Goal: Information Seeking & Learning: Learn about a topic

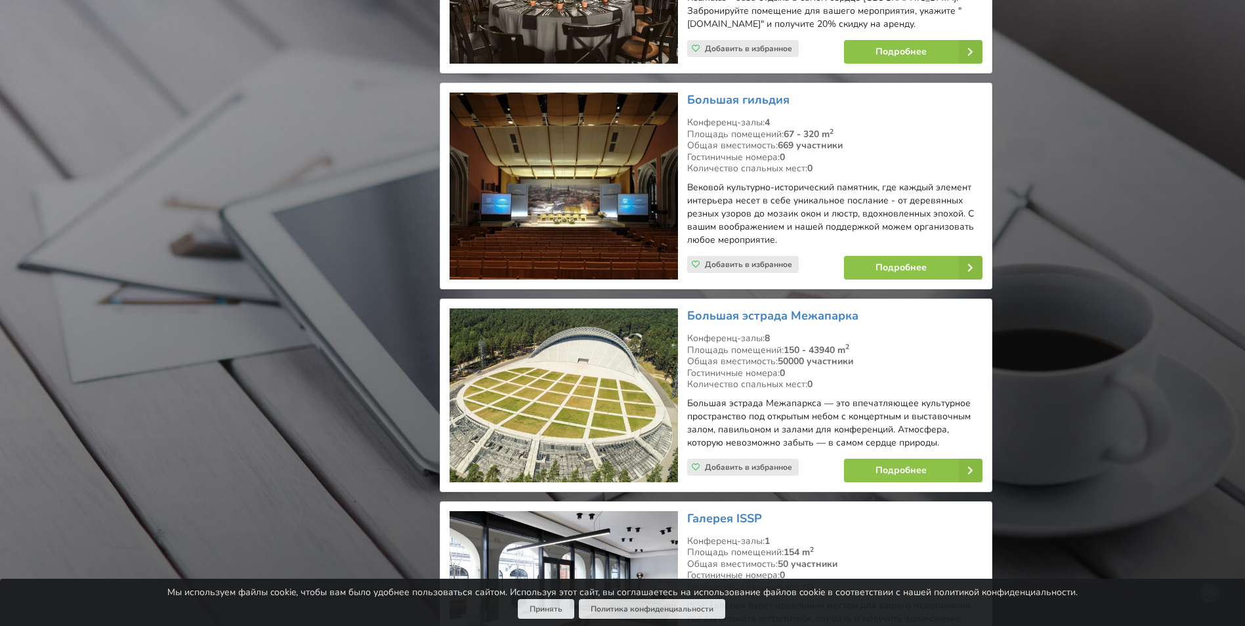
scroll to position [16737, 0]
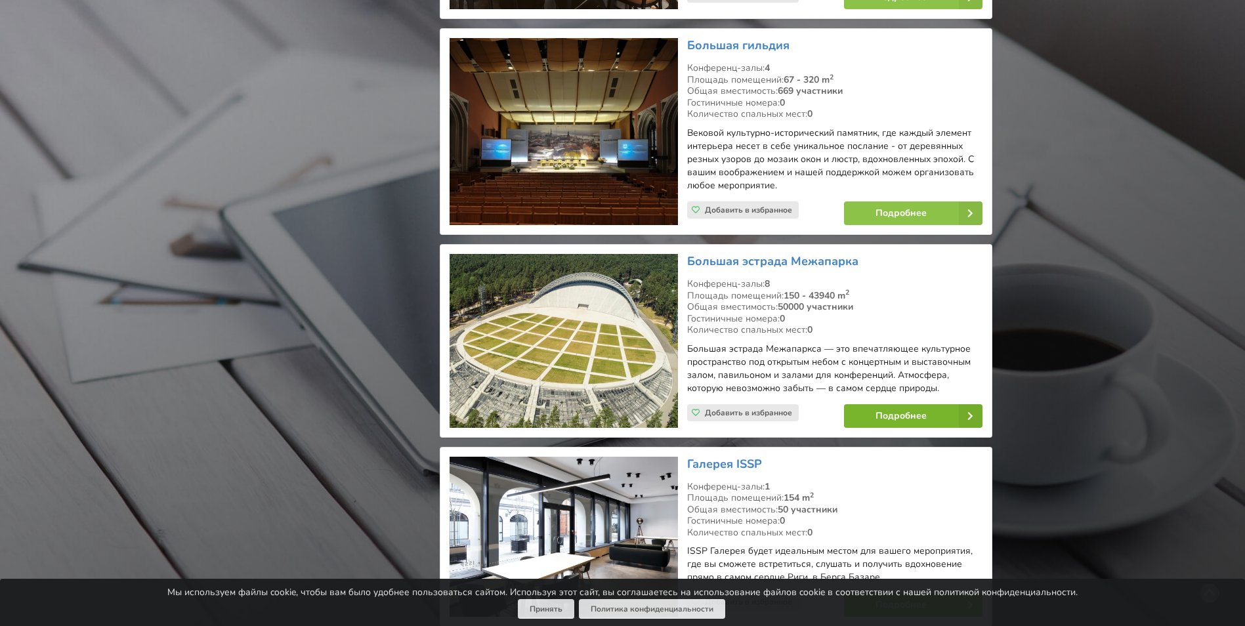
click at [928, 404] on link "Подробнее" at bounding box center [913, 416] width 138 height 24
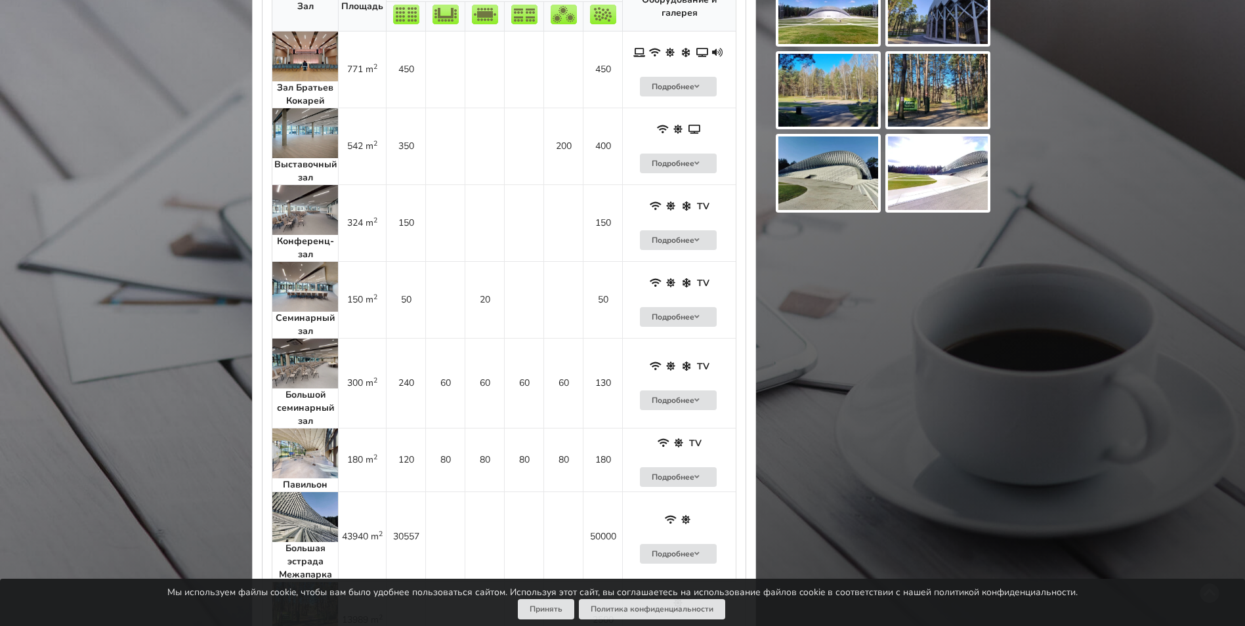
scroll to position [853, 0]
click at [310, 433] on img at bounding box center [305, 453] width 66 height 50
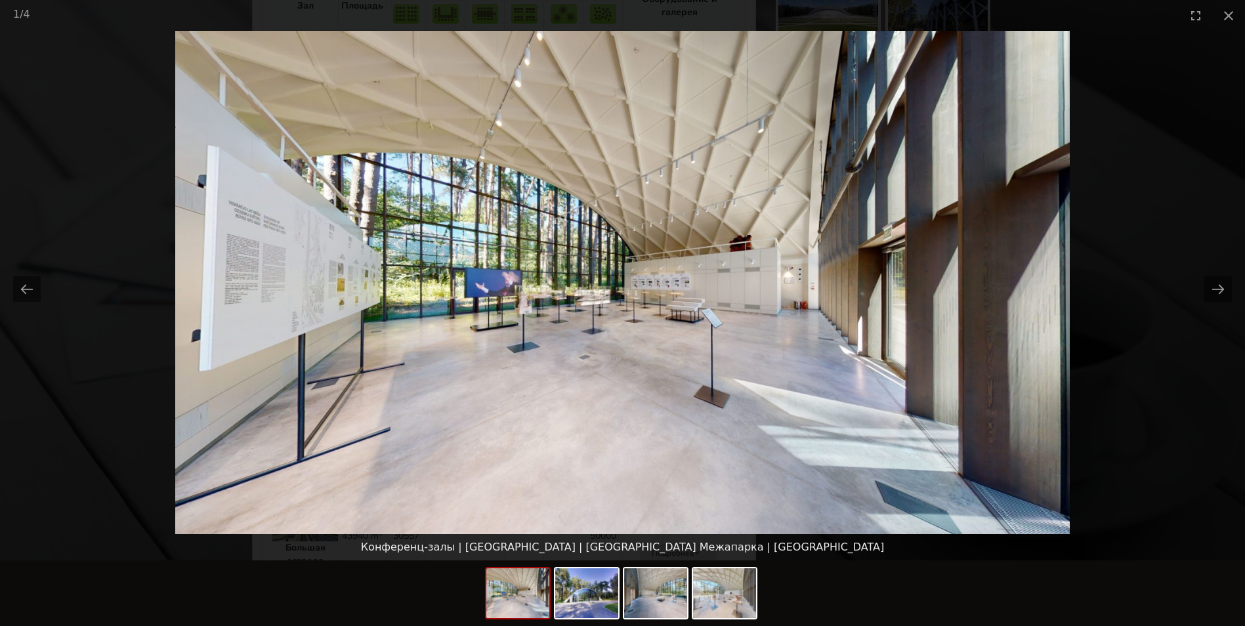
scroll to position [0, 0]
click at [975, 257] on img at bounding box center [622, 282] width 895 height 503
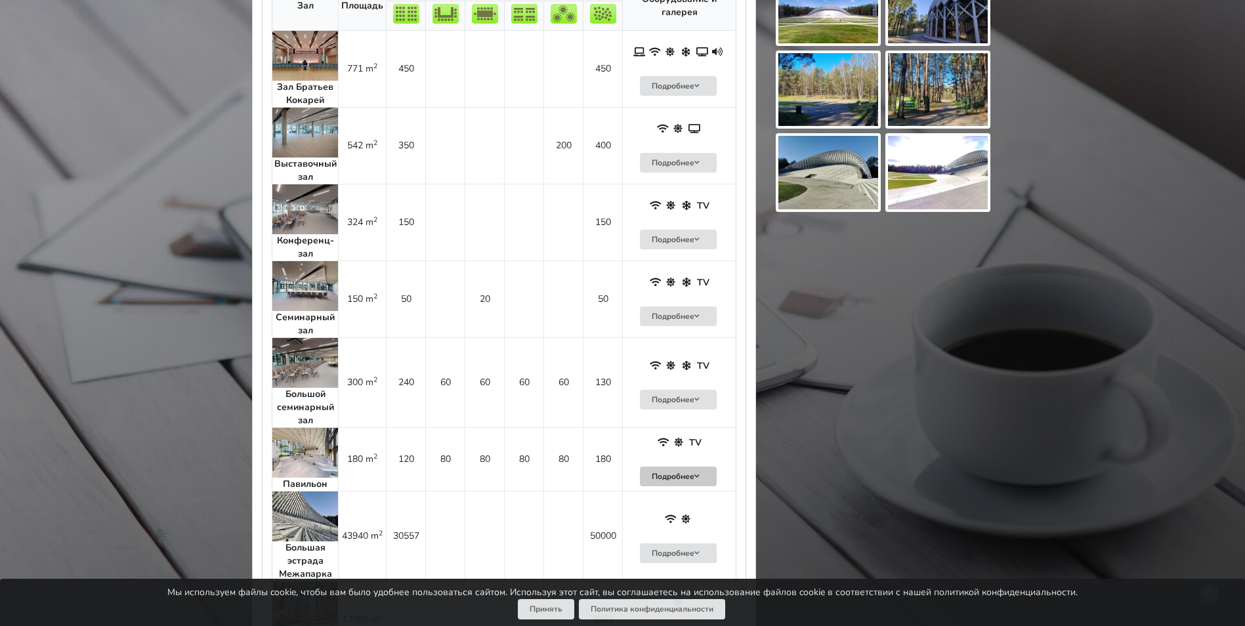
click at [693, 467] on button "Подробнее" at bounding box center [678, 477] width 77 height 20
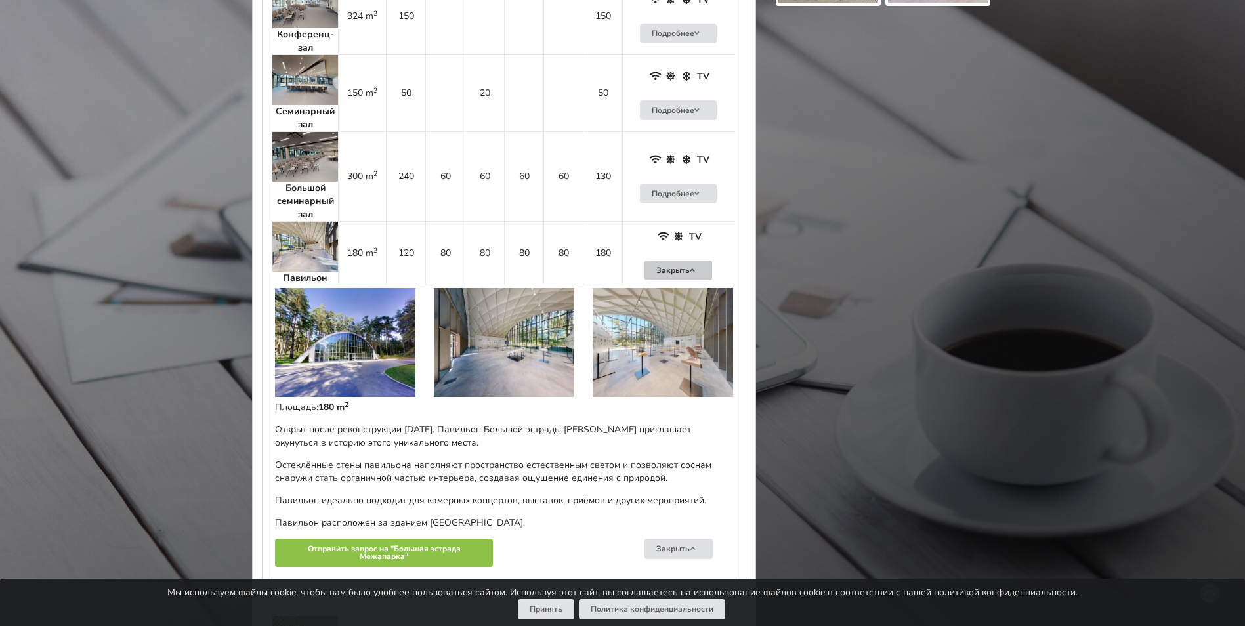
scroll to position [1116, 0]
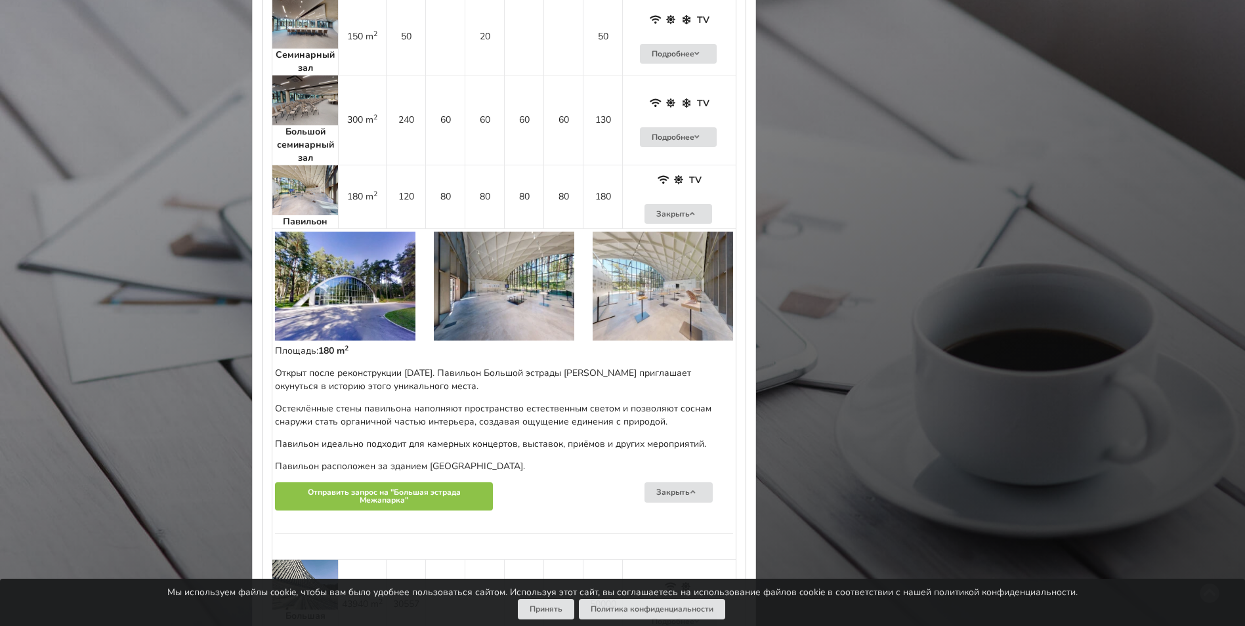
click at [555, 380] on div "Открыт после реконструкции [DATE]. Павильон Большой эстрады [PERSON_NAME] пригл…" at bounding box center [504, 420] width 458 height 106
click at [295, 185] on img at bounding box center [305, 190] width 66 height 50
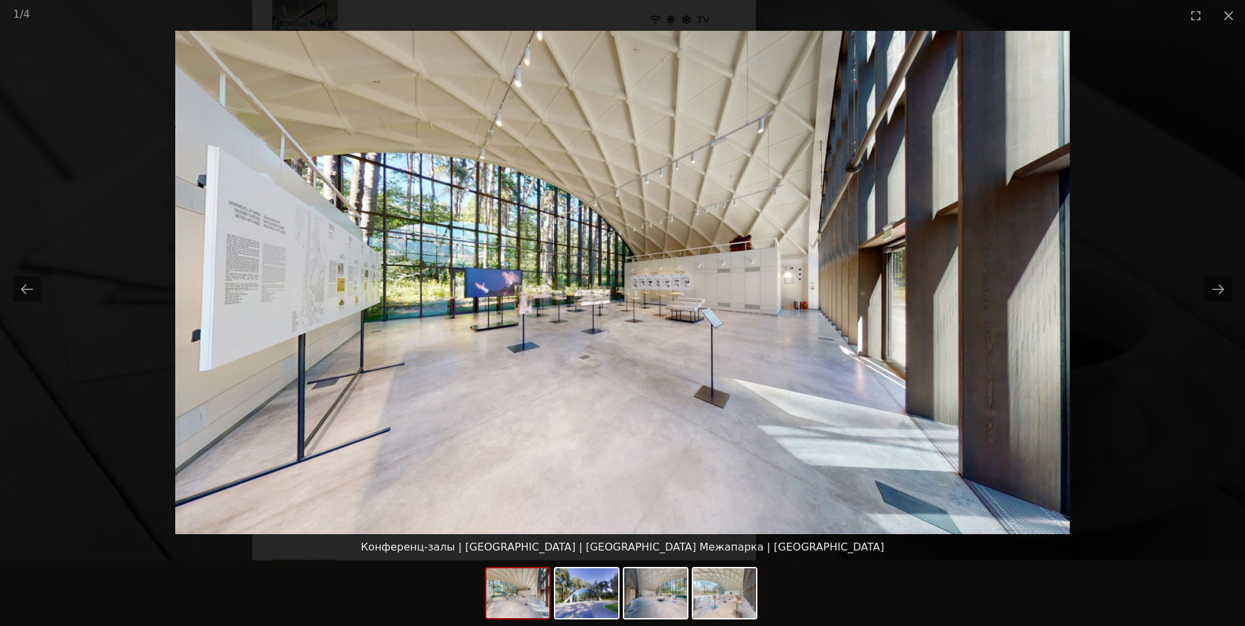
scroll to position [0, 0]
click at [626, 256] on img at bounding box center [622, 282] width 895 height 503
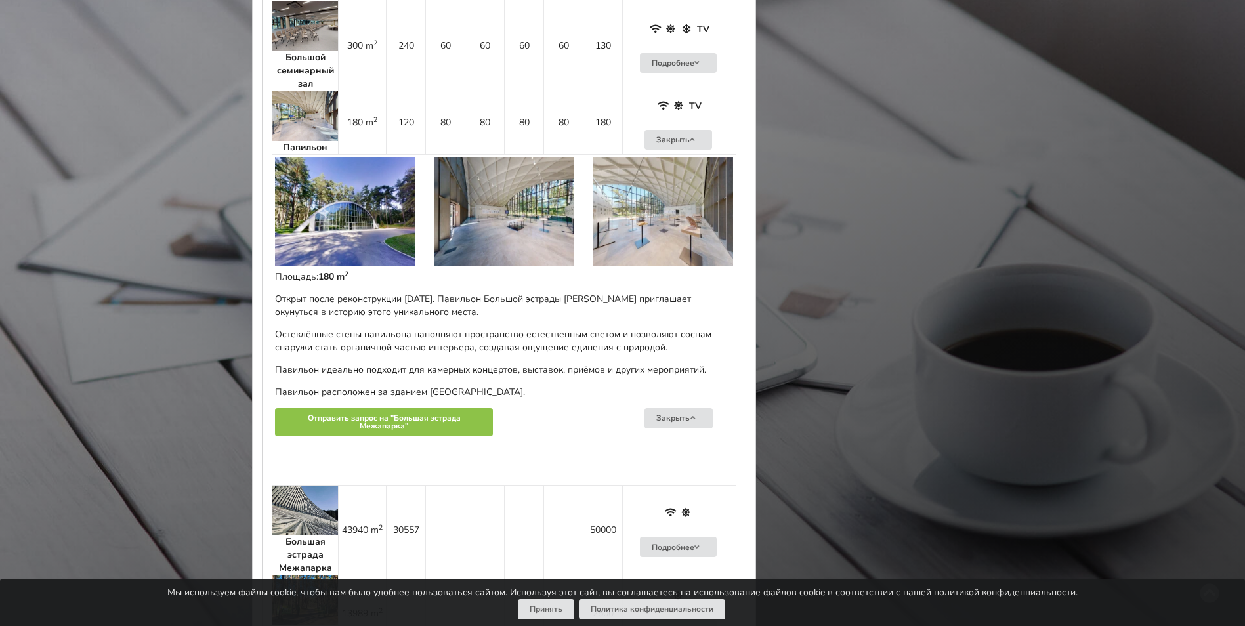
scroll to position [1181, 0]
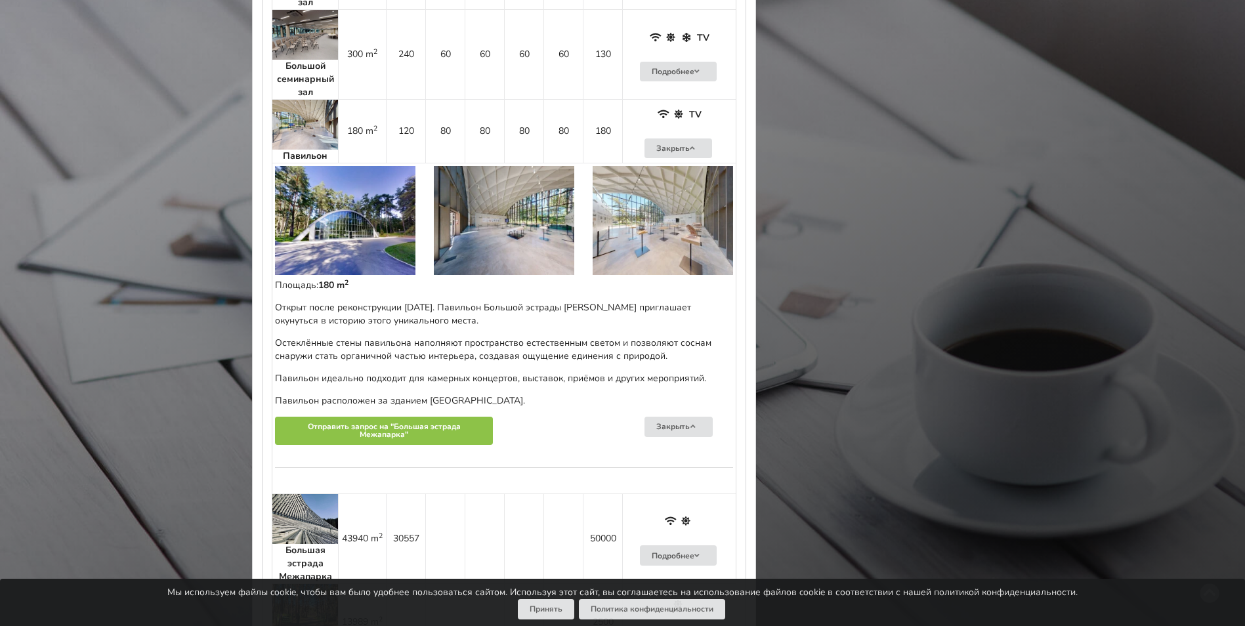
click at [503, 223] on img at bounding box center [504, 220] width 140 height 109
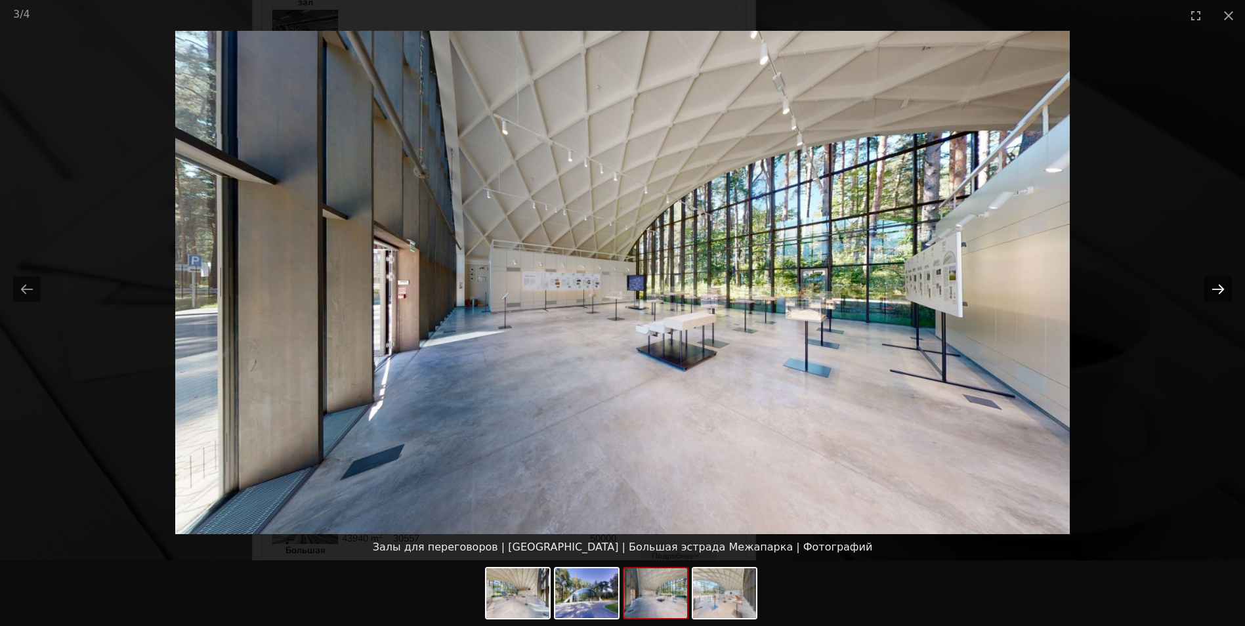
click at [1226, 284] on button "Next slide" at bounding box center [1218, 289] width 28 height 26
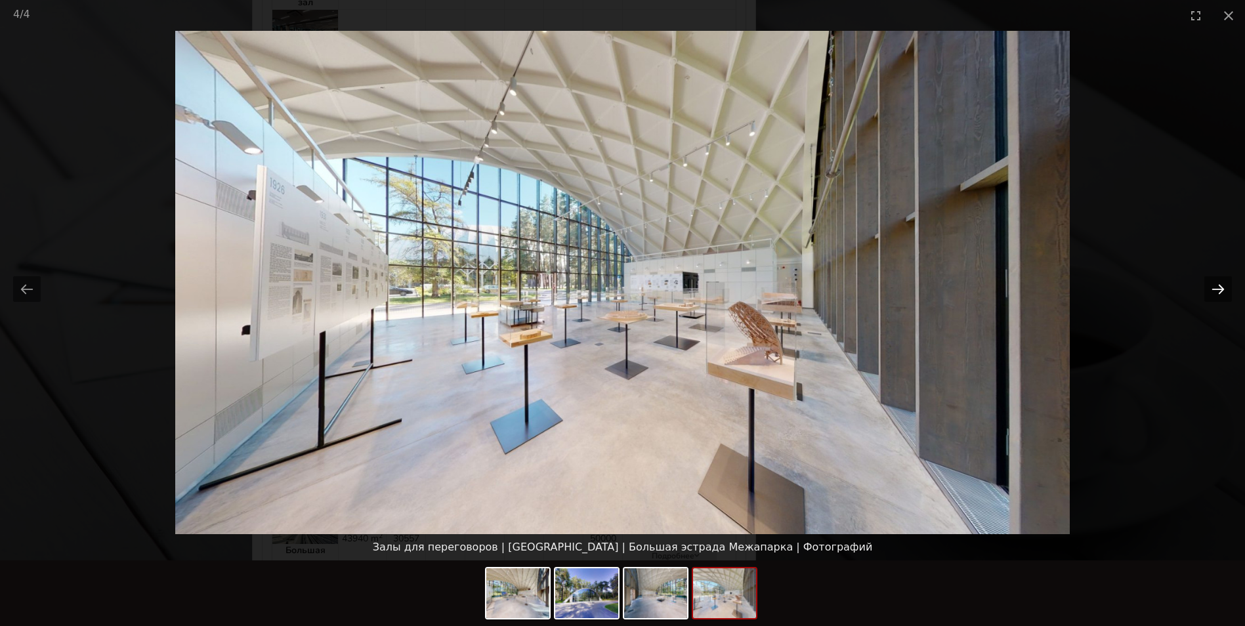
click at [1226, 284] on button "Next slide" at bounding box center [1218, 289] width 28 height 26
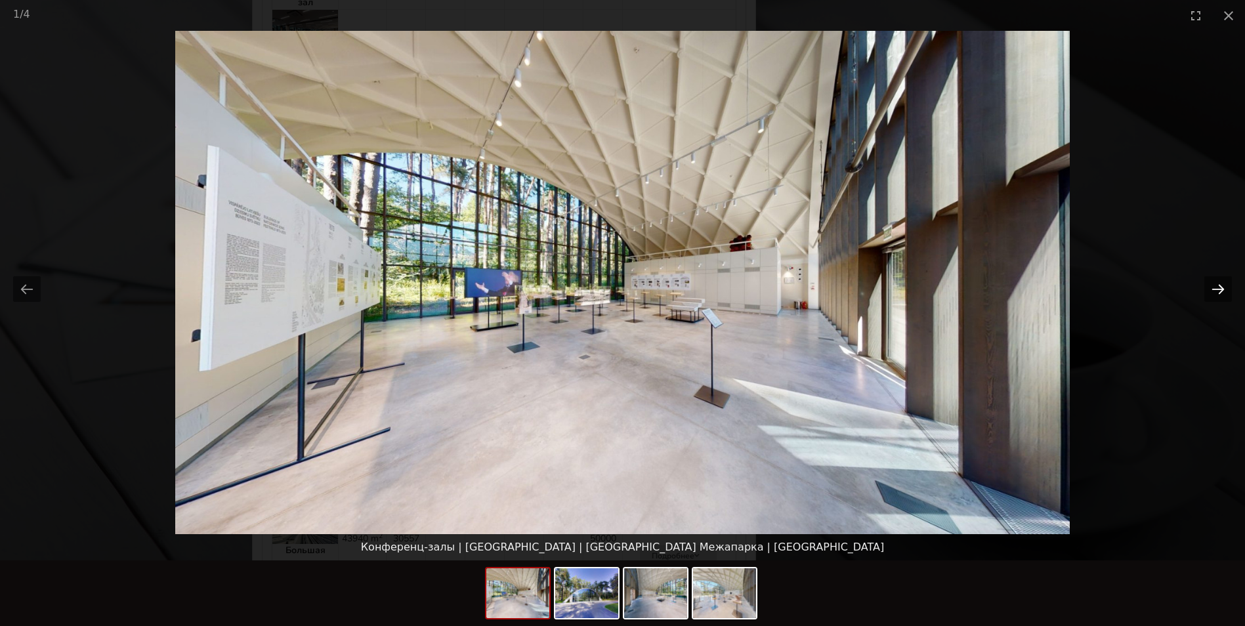
click at [1226, 284] on button "Next slide" at bounding box center [1218, 289] width 28 height 26
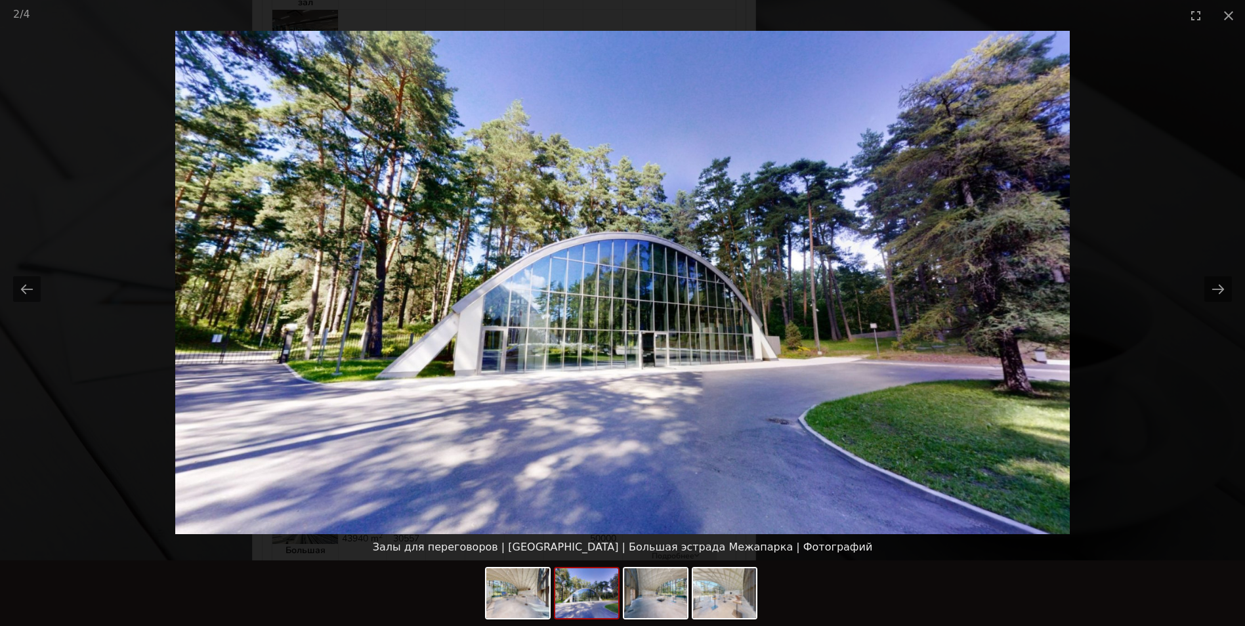
scroll to position [0, 0]
click at [660, 347] on img at bounding box center [622, 282] width 895 height 503
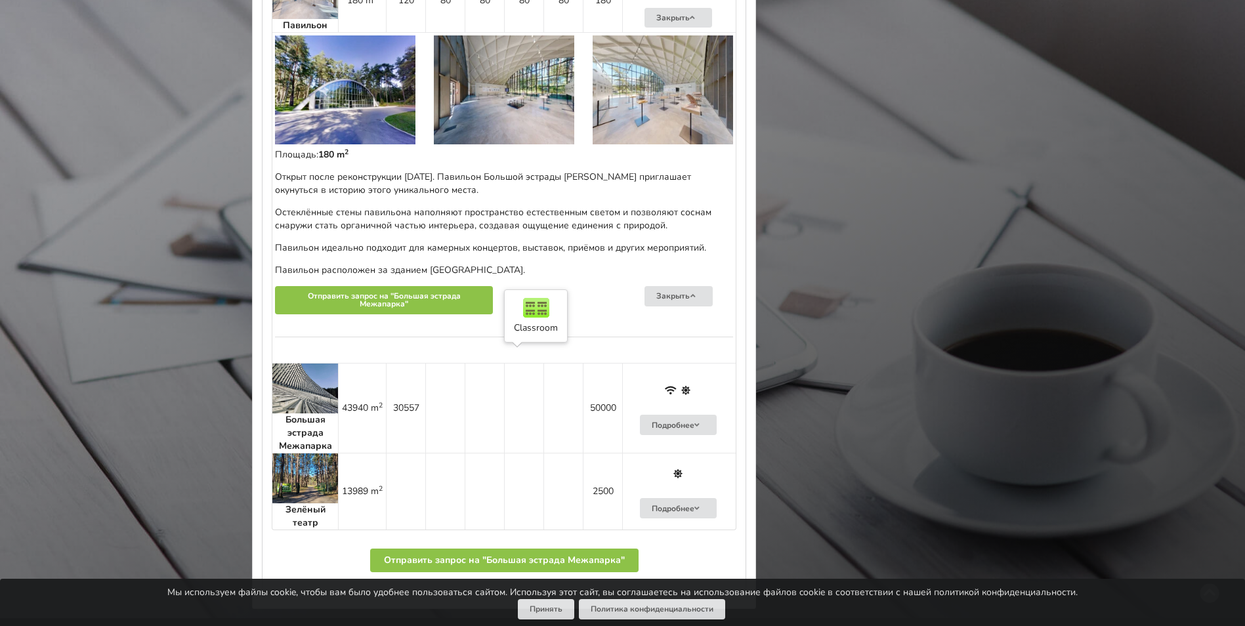
scroll to position [1313, 0]
click at [527, 241] on p "Павильон идеально подходит для камерных концертов, выставок, приёмов и других м…" at bounding box center [504, 247] width 458 height 13
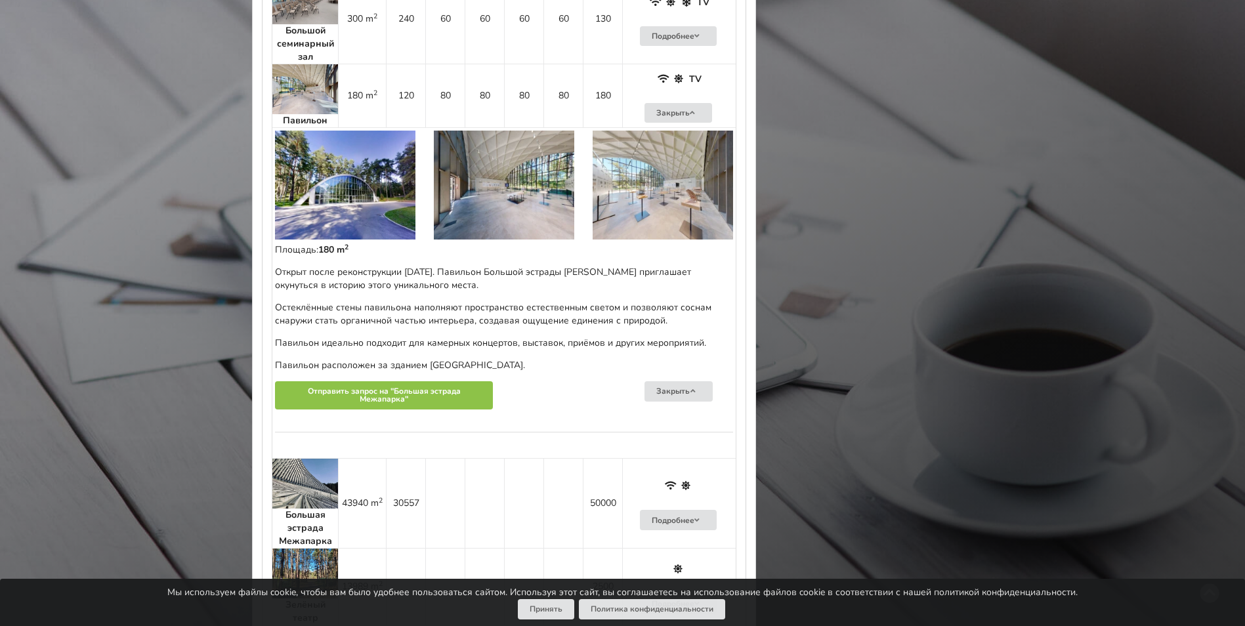
scroll to position [1116, 0]
